Goal: Information Seeking & Learning: Learn about a topic

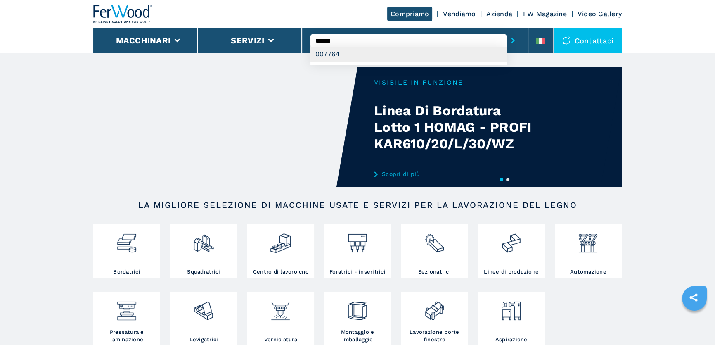
type input "******"
click at [362, 51] on div "007764" at bounding box center [408, 54] width 196 height 15
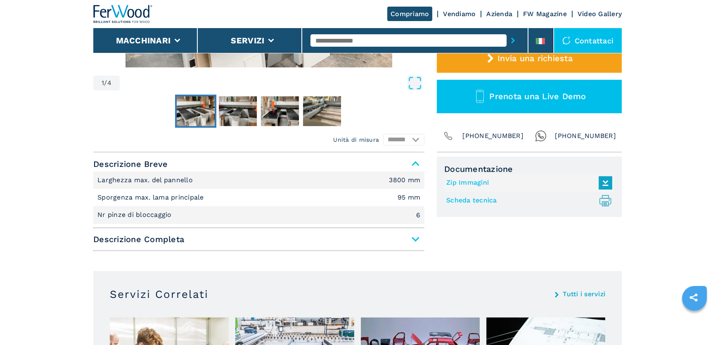
scroll to position [262, 0]
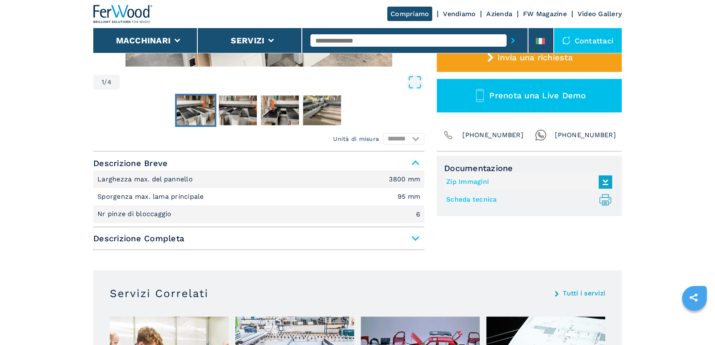
click at [334, 240] on span "Descrizione Completa" at bounding box center [258, 238] width 331 height 15
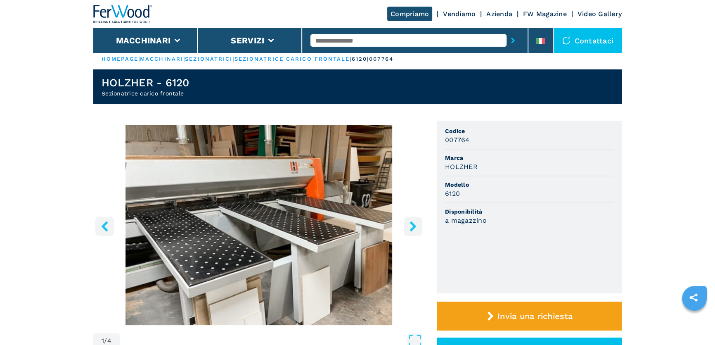
scroll to position [0, 0]
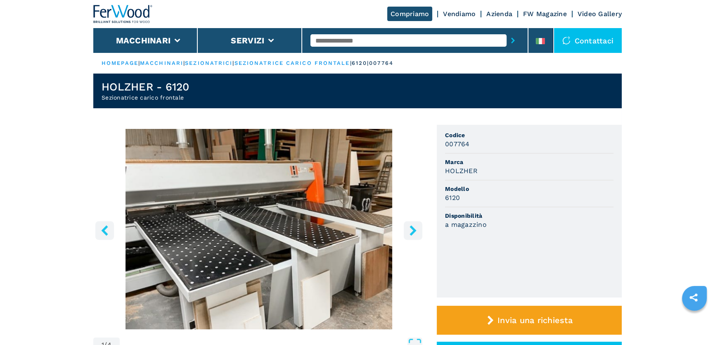
click at [411, 230] on icon "right-button" at bounding box center [413, 230] width 10 height 10
